Goal: Information Seeking & Learning: Learn about a topic

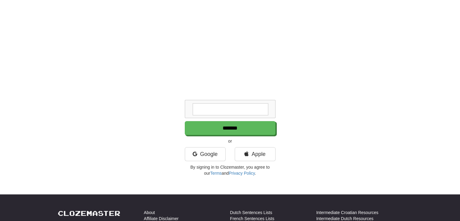
scroll to position [181, 0]
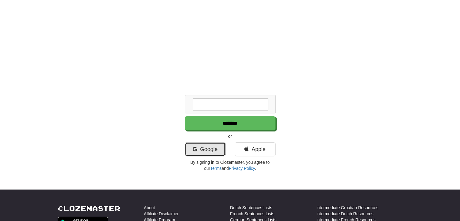
click at [198, 148] on link "Google" at bounding box center [205, 149] width 41 height 14
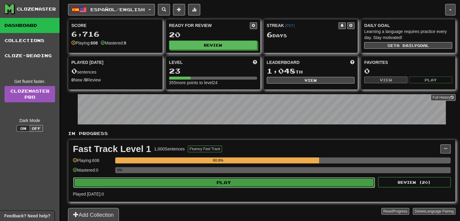
drag, startPoint x: 0, startPoint y: 0, endPoint x: 237, endPoint y: 179, distance: 297.1
click at [237, 179] on button "Play" at bounding box center [224, 182] width 302 height 10
select select "**"
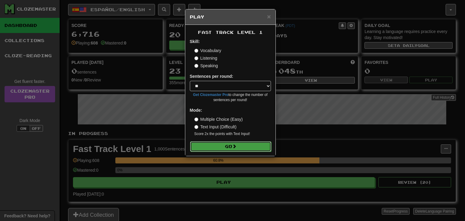
click at [232, 148] on button "Go" at bounding box center [230, 146] width 81 height 10
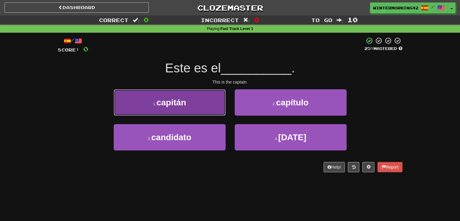
click at [208, 98] on button "1 . capitán" at bounding box center [170, 102] width 112 height 26
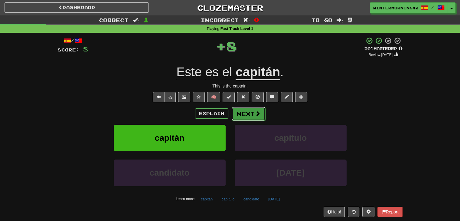
click at [243, 111] on button "Next" at bounding box center [249, 114] width 34 height 14
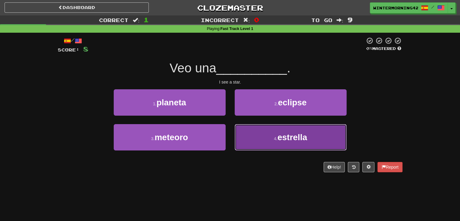
click at [250, 127] on button "4 . estrella" at bounding box center [291, 137] width 112 height 26
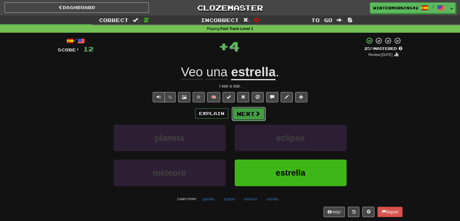
click at [249, 116] on button "Next" at bounding box center [249, 114] width 34 height 14
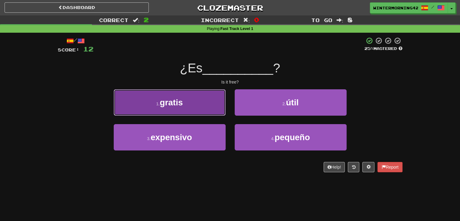
click at [201, 108] on button "1 . gratis" at bounding box center [170, 102] width 112 height 26
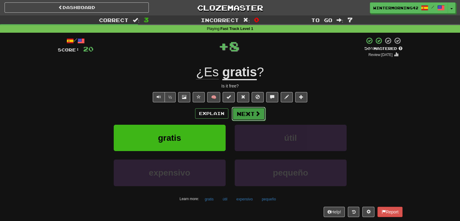
click at [240, 111] on button "Next" at bounding box center [249, 114] width 34 height 14
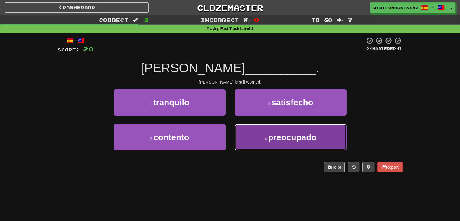
click at [252, 136] on button "4 . preocupado" at bounding box center [291, 137] width 112 height 26
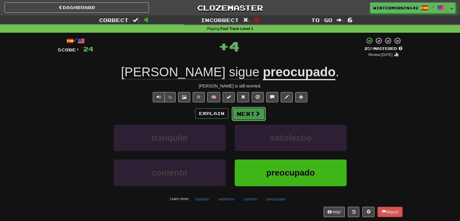
click at [249, 117] on button "Next" at bounding box center [249, 114] width 34 height 14
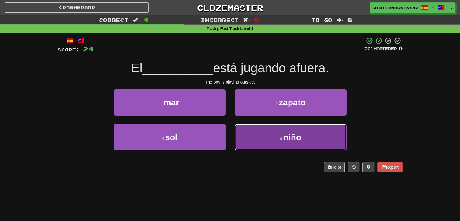
click at [289, 132] on span "niño" at bounding box center [292, 136] width 18 height 9
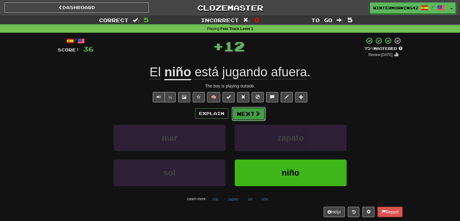
click at [259, 116] on span at bounding box center [257, 113] width 5 height 5
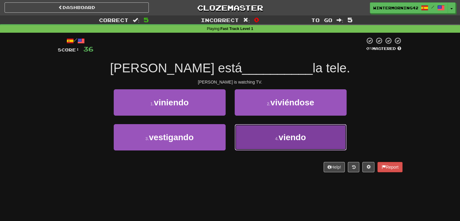
click at [250, 136] on button "4 . viendo" at bounding box center [291, 137] width 112 height 26
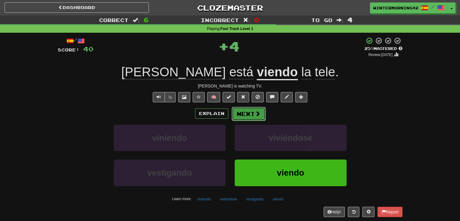
click at [243, 108] on button "Next" at bounding box center [249, 114] width 34 height 14
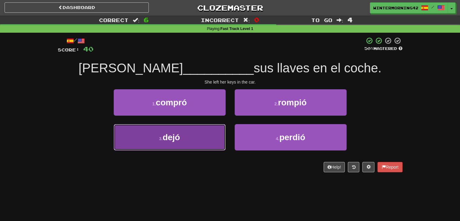
click at [223, 128] on button "3 . dejó" at bounding box center [170, 137] width 112 height 26
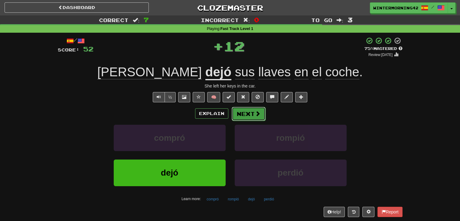
click at [255, 113] on span at bounding box center [257, 113] width 5 height 5
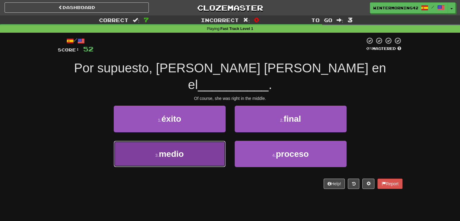
click at [204, 141] on button "3 . medio" at bounding box center [170, 154] width 112 height 26
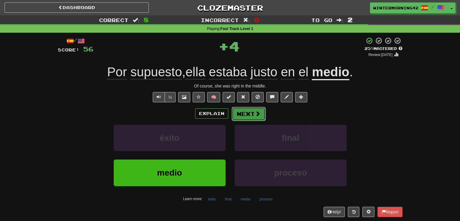
click at [257, 115] on span at bounding box center [257, 113] width 5 height 5
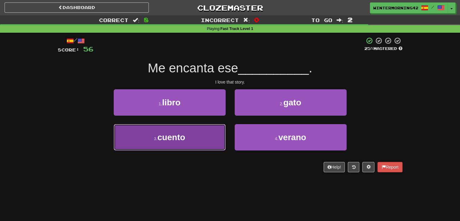
click at [192, 133] on button "3 . cuento" at bounding box center [170, 137] width 112 height 26
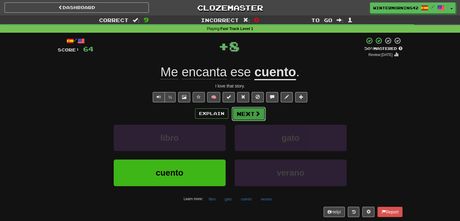
click at [255, 111] on span at bounding box center [257, 113] width 5 height 5
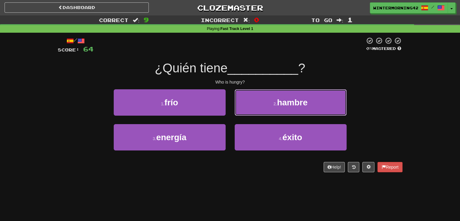
click at [254, 111] on button "2 . hambre" at bounding box center [291, 102] width 112 height 26
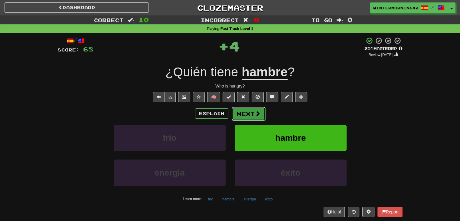
click at [255, 111] on span at bounding box center [257, 113] width 5 height 5
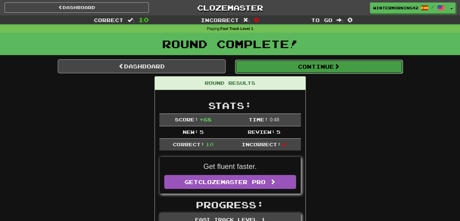
click at [292, 71] on button "Continue" at bounding box center [319, 67] width 168 height 14
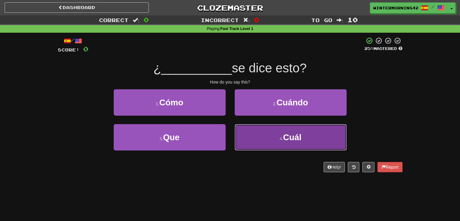
click at [276, 142] on button "4 . Cuál" at bounding box center [291, 137] width 112 height 26
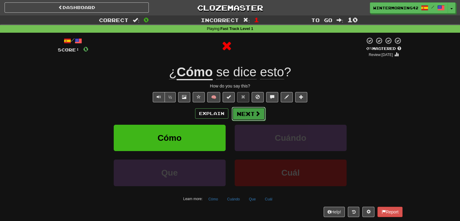
click at [250, 117] on button "Next" at bounding box center [249, 114] width 34 height 14
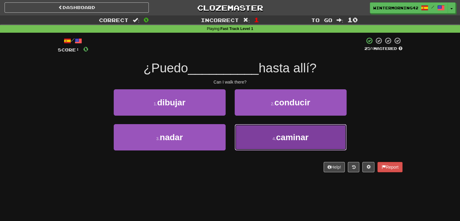
click at [277, 140] on span "caminar" at bounding box center [292, 136] width 32 height 9
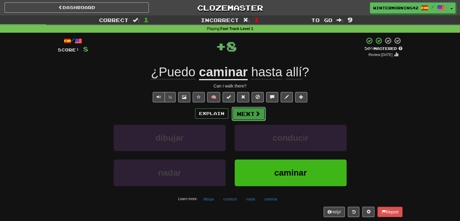
click at [243, 115] on button "Next" at bounding box center [249, 114] width 34 height 14
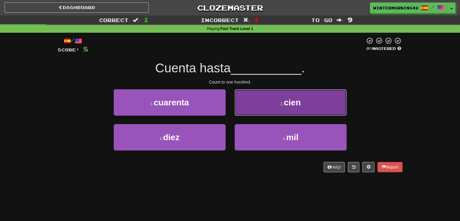
click at [248, 106] on button "2 . cien" at bounding box center [291, 102] width 112 height 26
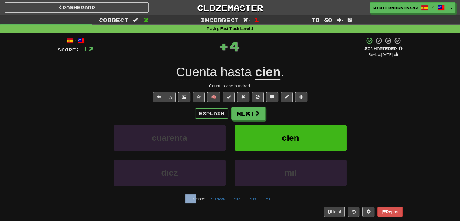
click at [248, 106] on div "/ Score: 12 + 4 25 % Mastered Review: 2025-08-18 Cuenta hasta cien . Count to o…" at bounding box center [230, 127] width 345 height 180
click at [248, 110] on button "Next" at bounding box center [249, 114] width 34 height 14
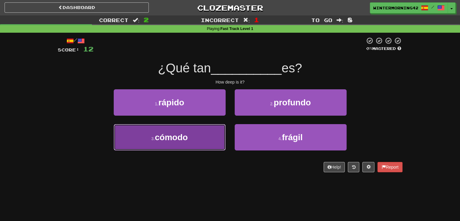
click at [183, 129] on button "3 . cómodo" at bounding box center [170, 137] width 112 height 26
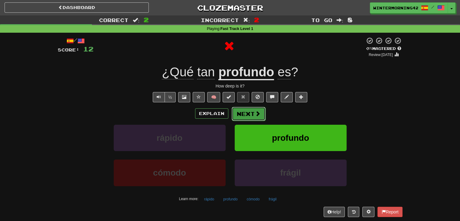
click at [245, 119] on button "Next" at bounding box center [249, 114] width 34 height 14
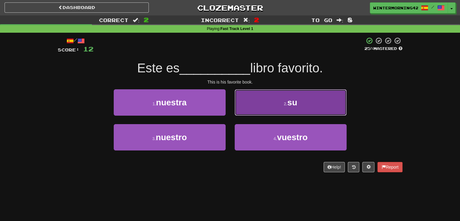
click at [247, 105] on button "2 . su" at bounding box center [291, 102] width 112 height 26
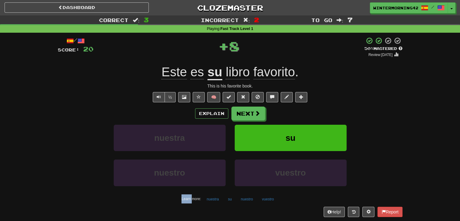
click at [247, 105] on div "/ Score: 20 + 8 50 % Mastered Review: 2025-08-27 Este es su libro favorito . Th…" at bounding box center [230, 127] width 345 height 180
click at [245, 113] on button "Next" at bounding box center [249, 114] width 34 height 14
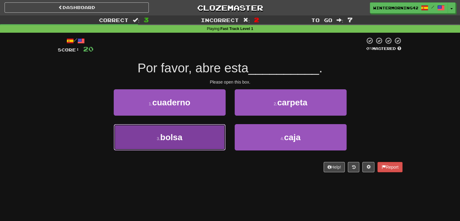
click at [201, 129] on button "3 . bolsa" at bounding box center [170, 137] width 112 height 26
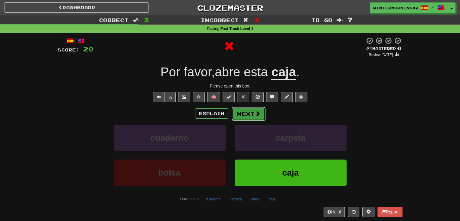
click at [245, 114] on button "Next" at bounding box center [249, 114] width 34 height 14
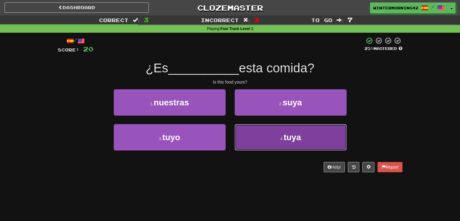
click at [244, 129] on button "4 . tuya" at bounding box center [291, 137] width 112 height 26
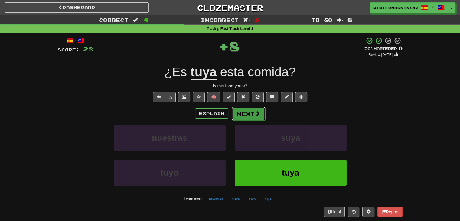
click at [245, 114] on button "Next" at bounding box center [249, 114] width 34 height 14
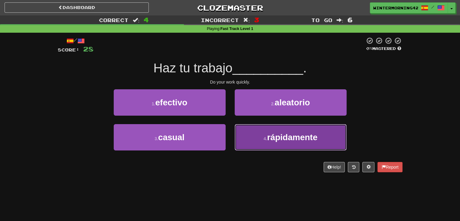
click at [251, 135] on button "4 . rápidamente" at bounding box center [291, 137] width 112 height 26
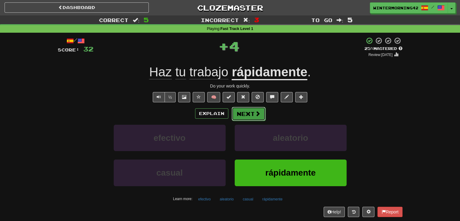
click at [250, 116] on button "Next" at bounding box center [249, 114] width 34 height 14
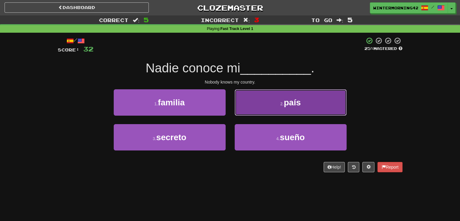
click at [251, 110] on button "2 . país" at bounding box center [291, 102] width 112 height 26
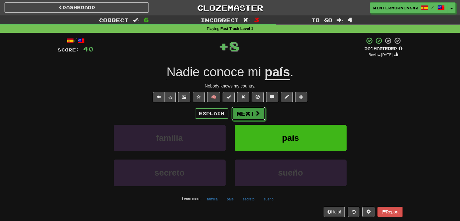
click at [251, 110] on button "Next" at bounding box center [248, 113] width 34 height 14
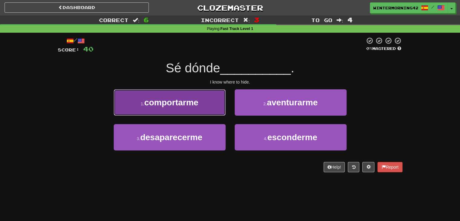
click at [220, 110] on button "1 . comportarme" at bounding box center [170, 102] width 112 height 26
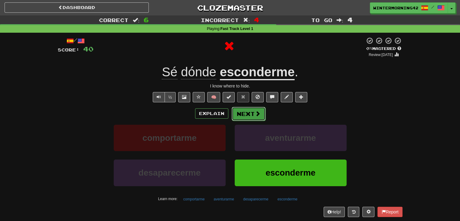
click at [249, 114] on button "Next" at bounding box center [249, 114] width 34 height 14
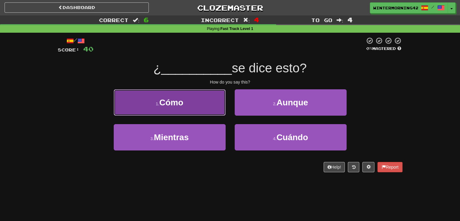
click at [214, 111] on button "1 . Cómo" at bounding box center [170, 102] width 112 height 26
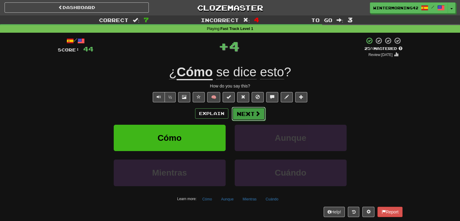
click at [233, 110] on button "Next" at bounding box center [249, 114] width 34 height 14
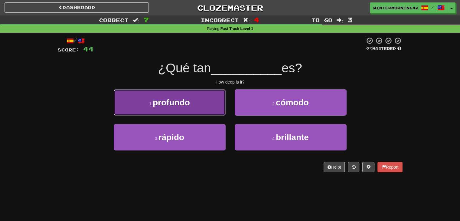
click at [210, 107] on button "1 . profundo" at bounding box center [170, 102] width 112 height 26
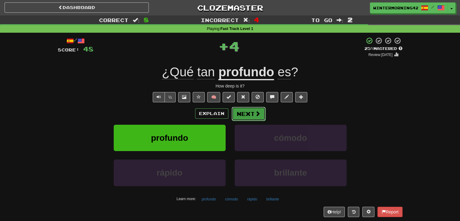
click at [242, 112] on button "Next" at bounding box center [249, 114] width 34 height 14
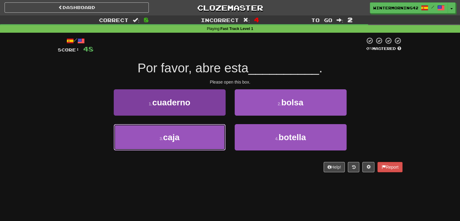
drag, startPoint x: 204, startPoint y: 126, endPoint x: 208, endPoint y: 125, distance: 4.3
click at [204, 126] on button "3 . caja" at bounding box center [170, 137] width 112 height 26
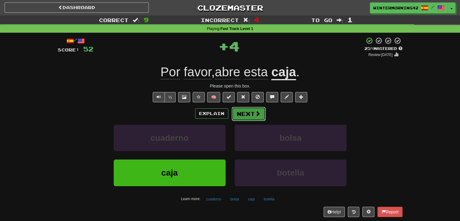
click at [237, 113] on button "Next" at bounding box center [249, 114] width 34 height 14
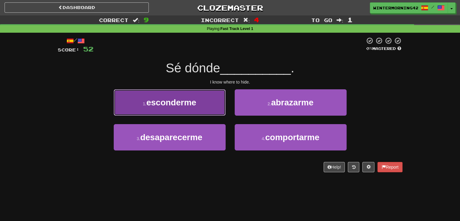
click at [200, 105] on button "1 . esconderme" at bounding box center [170, 102] width 112 height 26
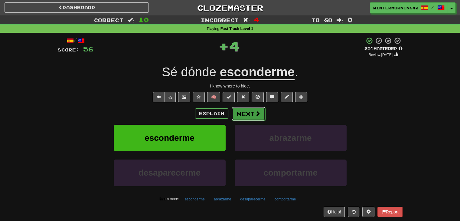
click at [232, 110] on button "Next" at bounding box center [249, 114] width 34 height 14
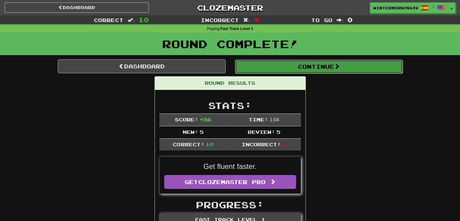
click at [268, 68] on button "Continue" at bounding box center [319, 67] width 168 height 14
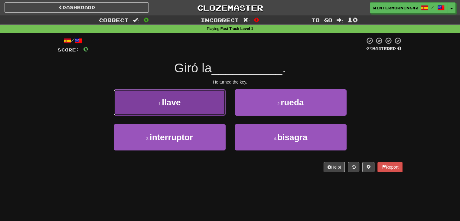
click at [186, 107] on button "1 . llave" at bounding box center [170, 102] width 112 height 26
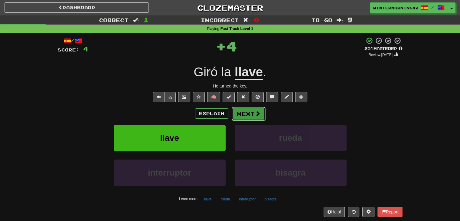
click at [243, 108] on button "Next" at bounding box center [249, 114] width 34 height 14
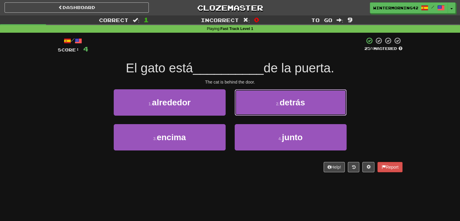
click at [243, 108] on button "2 . detrás" at bounding box center [291, 102] width 112 height 26
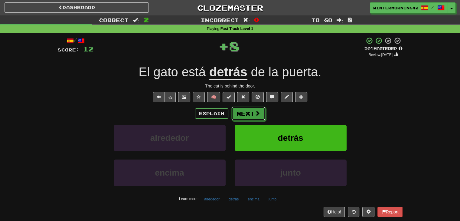
click at [243, 108] on button "Next" at bounding box center [248, 113] width 34 height 14
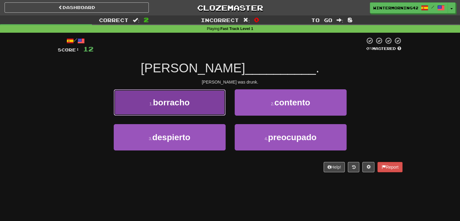
click at [200, 107] on button "1 . borracho" at bounding box center [170, 102] width 112 height 26
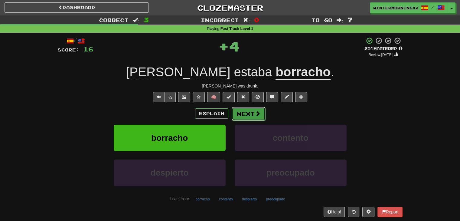
click at [243, 113] on button "Next" at bounding box center [249, 114] width 34 height 14
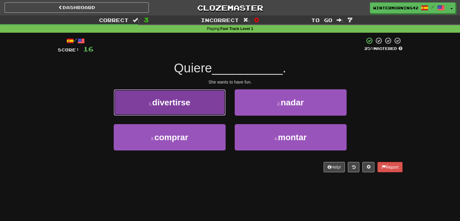
click at [197, 108] on button "1 . divertirse" at bounding box center [170, 102] width 112 height 26
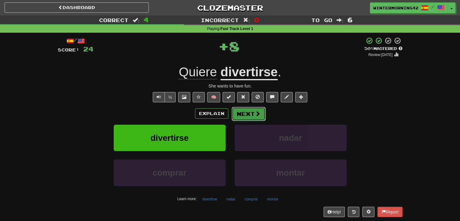
click at [242, 112] on button "Next" at bounding box center [249, 114] width 34 height 14
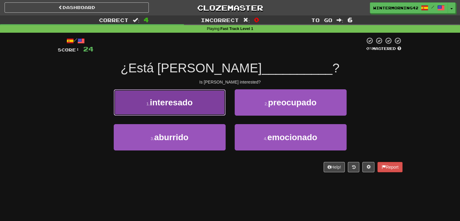
click at [200, 102] on button "1 . interesado" at bounding box center [170, 102] width 112 height 26
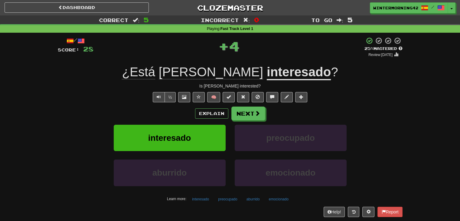
click at [246, 106] on div "/ Score: 28 + 4 25 % Mastered Review: 2025-08-18 ¿Está Tom interesado ? Is Tom …" at bounding box center [230, 127] width 345 height 180
click at [243, 114] on button "Next" at bounding box center [249, 114] width 34 height 14
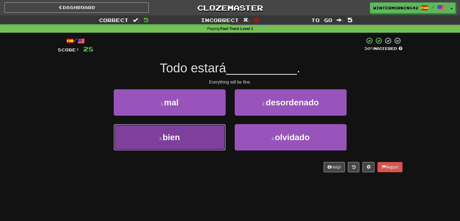
click at [211, 131] on button "3 . bien" at bounding box center [170, 137] width 112 height 26
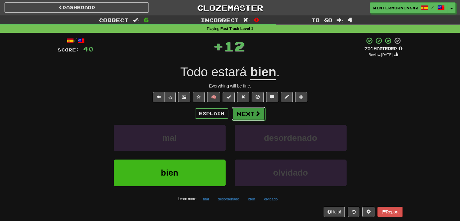
click at [261, 109] on button "Next" at bounding box center [249, 114] width 34 height 14
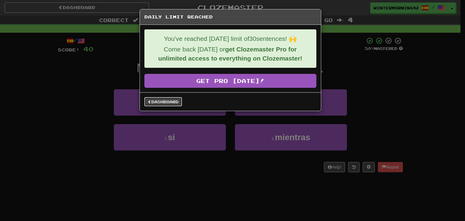
click at [178, 102] on link "Dashboard" at bounding box center [162, 101] width 37 height 9
